Goal: Transaction & Acquisition: Purchase product/service

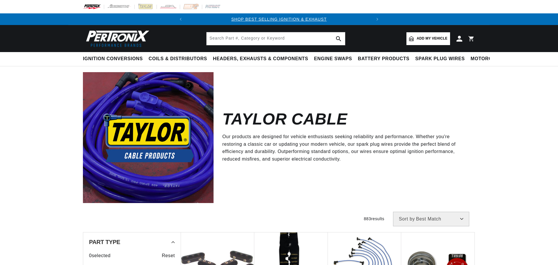
click at [421, 40] on span "Add my vehicle" at bounding box center [432, 39] width 31 height 6
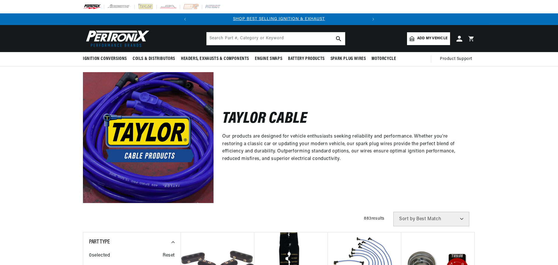
click at [415, 37] on link "Add my vehicle" at bounding box center [428, 38] width 43 height 13
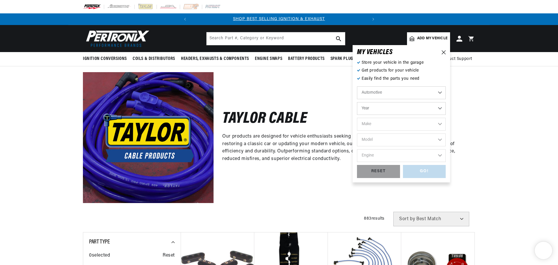
click at [390, 91] on select "Automotive Agricultural Industrial Marine Motorcycle" at bounding box center [401, 92] width 89 height 13
click at [357, 86] on select "Automotive Agricultural Industrial Marine Motorcycle" at bounding box center [401, 92] width 89 height 13
click at [384, 107] on select "Year 2026 2025 2024 2023 2022 2021 2020 2019 2018 2017 2016 2015 2014 2013 2012…" at bounding box center [401, 108] width 89 height 13
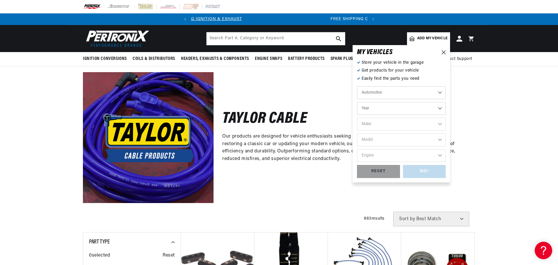
select select "1968"
click at [357, 102] on select "Year 2026 2025 2024 2023 2022 2021 2020 2019 2018 2017 2016 2015 2014 2013 2012…" at bounding box center [401, 108] width 89 height 13
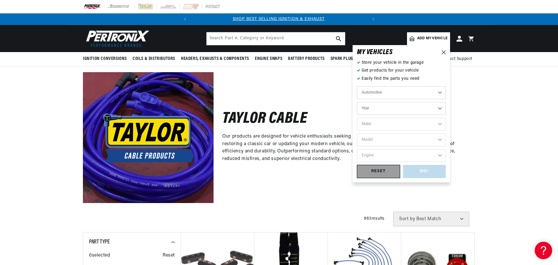
select select "1968"
click at [379, 124] on select "Make Alfa Romeo American Motors Aston Martin Austin Austin Healey Avanti Bentle…" at bounding box center [401, 124] width 89 height 13
select select "Ford"
click at [357, 118] on select "Make Alfa Romeo American Motors Aston Martin Austin Austin Healey Avanti Bentle…" at bounding box center [401, 124] width 89 height 13
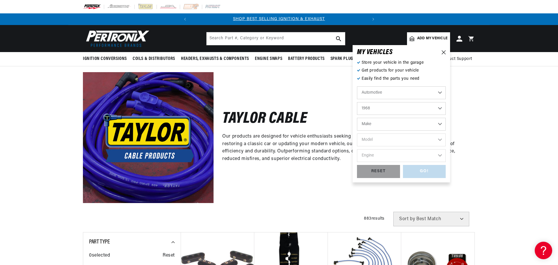
select select "Ford"
click at [379, 140] on select "Model Bronco Country Sedan Country Squire Custom Custom 500 F-100 F-250 F-350 F…" at bounding box center [401, 140] width 89 height 13
select select "F-100"
click at [357, 134] on select "Model Bronco Country Sedan Country Squire Custom Custom 500 F-100 F-250 F-350 F…" at bounding box center [401, 140] width 89 height 13
select select "F-100"
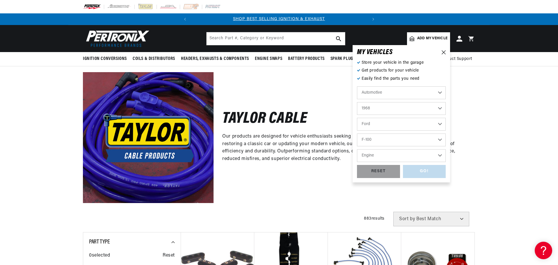
click at [379, 155] on select "Engine 289cid / 4.7L 360cid / 5.9L 390cid / 6.4L" at bounding box center [401, 155] width 89 height 13
select select "289cid-4.7L"
click at [357, 149] on select "Engine 289cid / 4.7L 360cid / 5.9L 390cid / 6.4L" at bounding box center [401, 155] width 89 height 13
select select "289cid-4.7L"
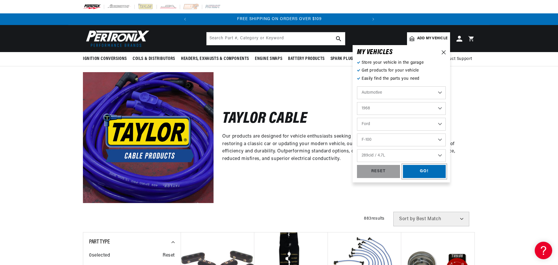
click at [428, 174] on div "GO!" at bounding box center [424, 171] width 43 height 13
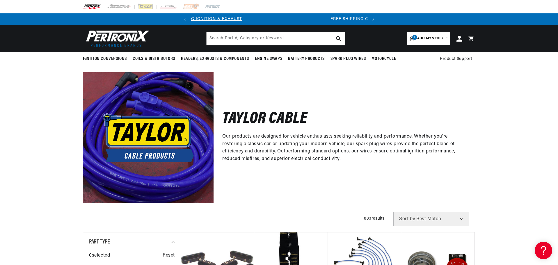
scroll to position [0, 16]
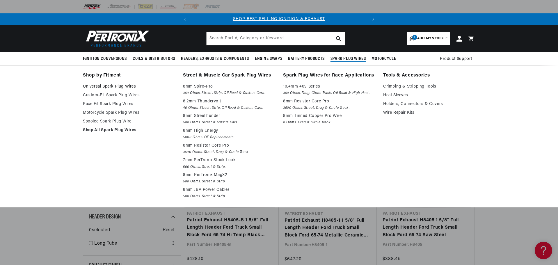
click at [109, 86] on link "Universal Spark Plug Wires" at bounding box center [129, 86] width 92 height 7
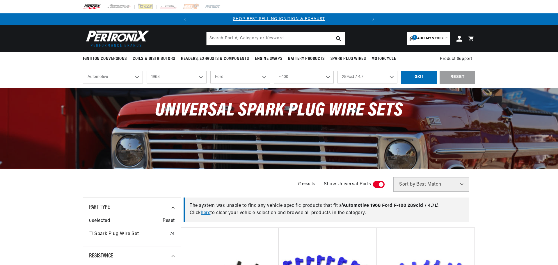
select select "1968"
select select "Ford"
select select "F-100"
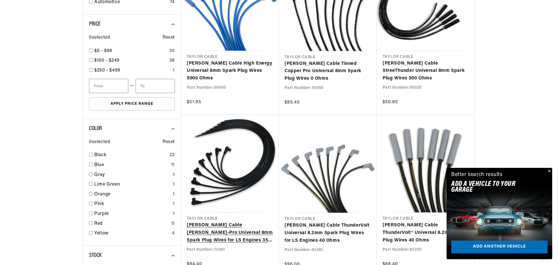
scroll to position [611, 0]
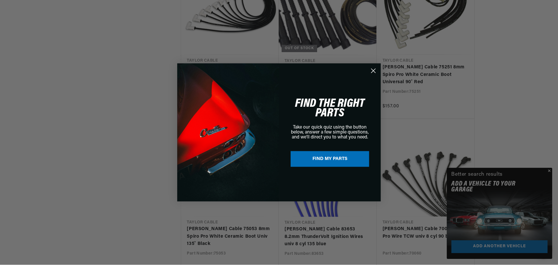
scroll to position [0, 176]
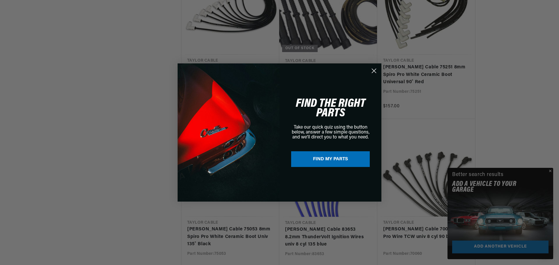
click at [551, 171] on div "Close dialog FIND THE RIGHT PARTS Take our quick quiz using the button below, a…" at bounding box center [279, 132] width 559 height 265
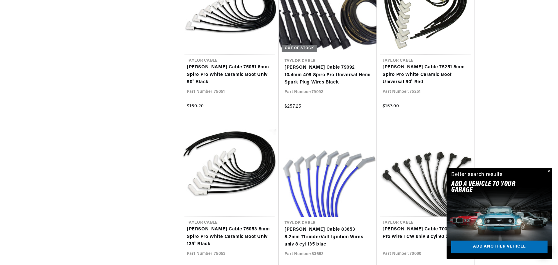
click at [548, 171] on button "Close" at bounding box center [549, 171] width 7 height 7
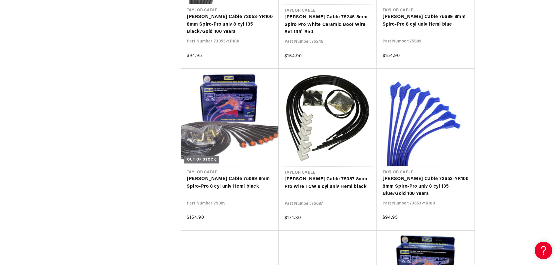
scroll to position [1630, 0]
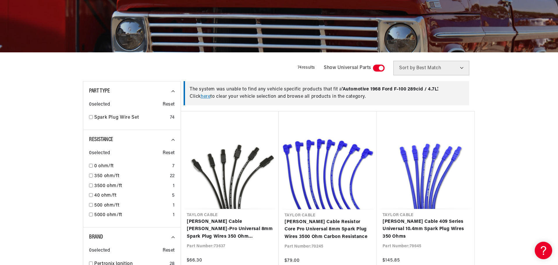
scroll to position [0, 176]
click at [460, 68] on select "Best Match Featured Name, A-Z Name, Z-A Price, Low to High Price, High to Low" at bounding box center [432, 68] width 76 height 15
select select "price"
click at [394, 61] on select "Best Match Featured Name, A-Z Name, Z-A Price, Low to High Price, High to Low" at bounding box center [432, 68] width 76 height 15
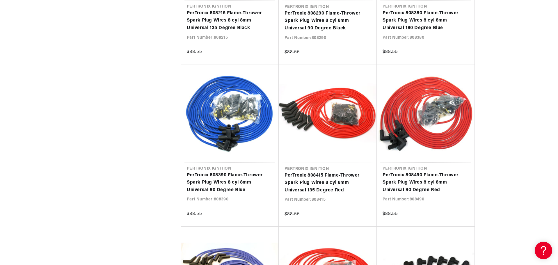
scroll to position [0, 176]
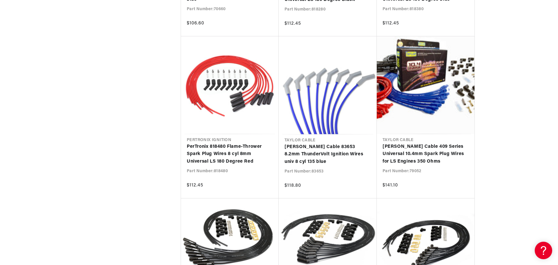
scroll to position [2562, 0]
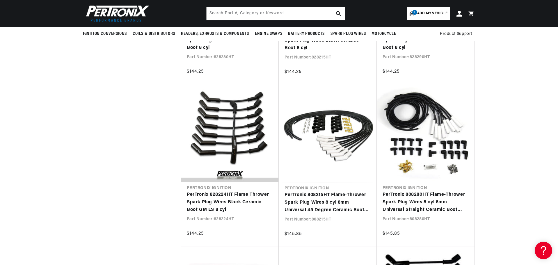
scroll to position [2707, 0]
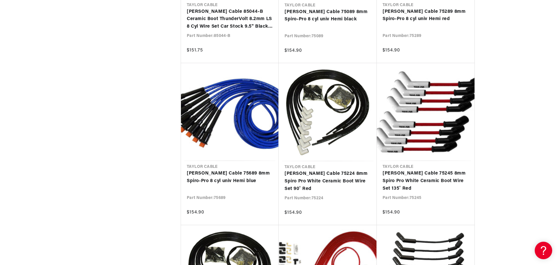
scroll to position [3448, 0]
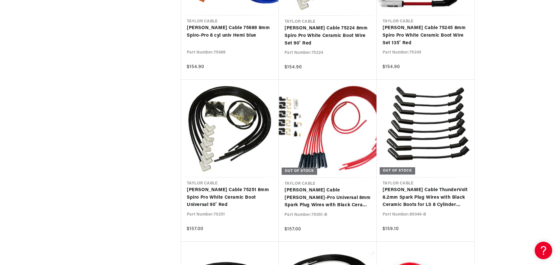
drag, startPoint x: 558, startPoint y: 200, endPoint x: 555, endPoint y: -1, distance: 200.9
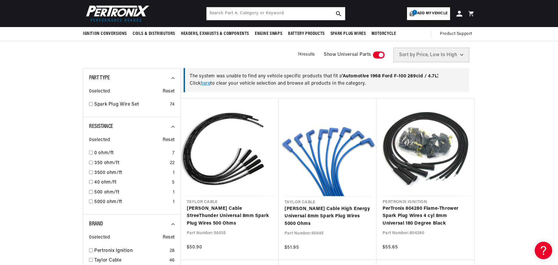
scroll to position [245, 0]
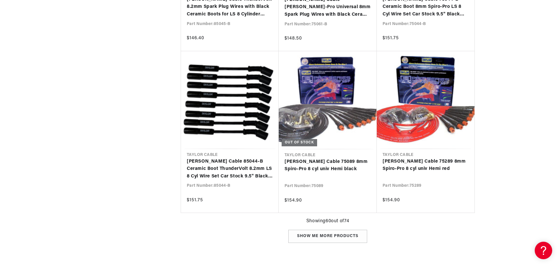
scroll to position [0, 125]
